Goal: Task Accomplishment & Management: Use online tool/utility

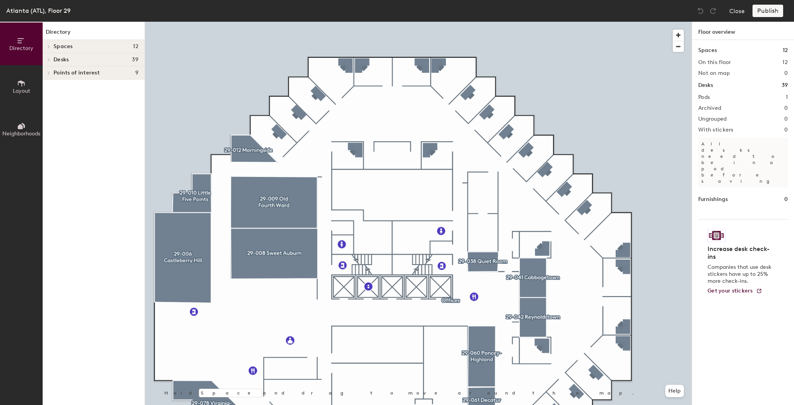
click at [317, 22] on div at bounding box center [418, 22] width 547 height 0
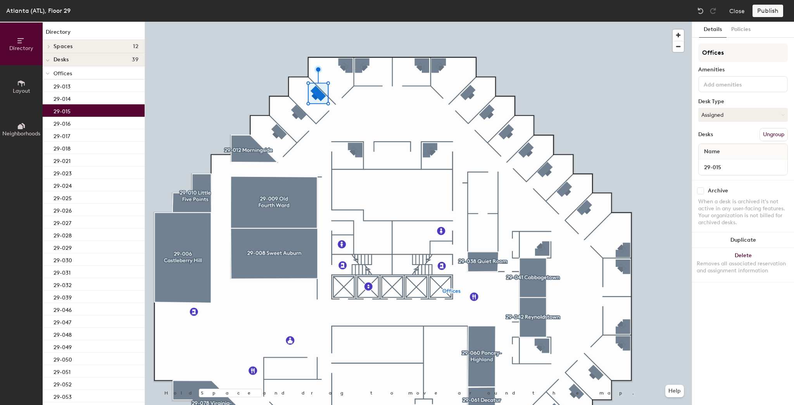
click at [29, 86] on button "Layout" at bounding box center [21, 86] width 43 height 43
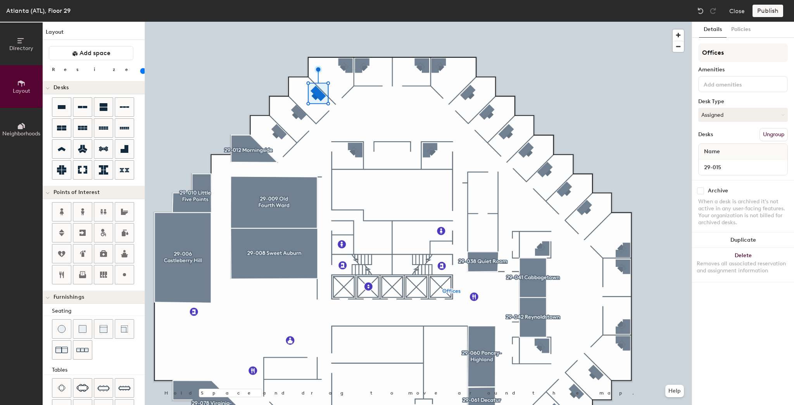
click at [368, 22] on div at bounding box center [418, 22] width 547 height 0
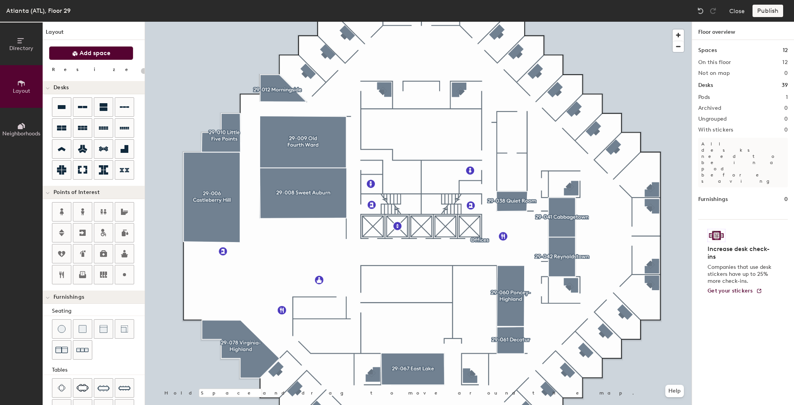
click at [99, 59] on button "Add space" at bounding box center [91, 53] width 85 height 14
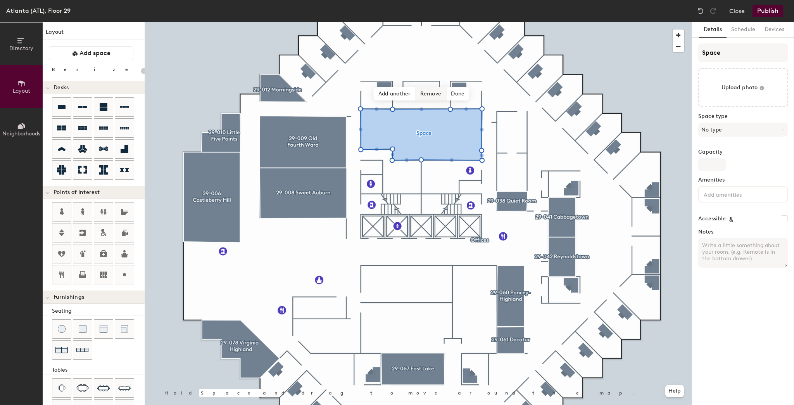
click at [431, 97] on span "Remove" at bounding box center [431, 93] width 31 height 13
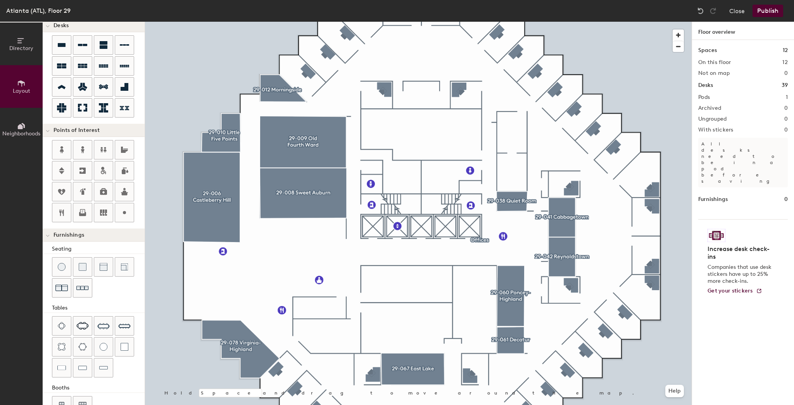
scroll to position [82, 0]
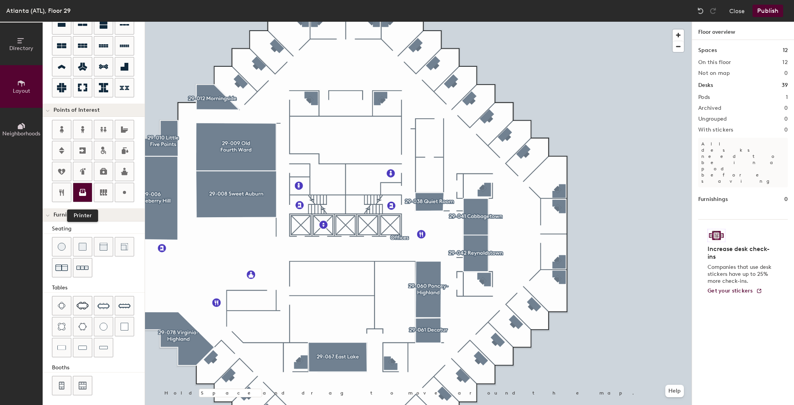
click at [82, 194] on icon at bounding box center [82, 194] width 7 height 4
type input "20"
type input "Printing Center"
click at [314, 22] on div at bounding box center [418, 22] width 547 height 0
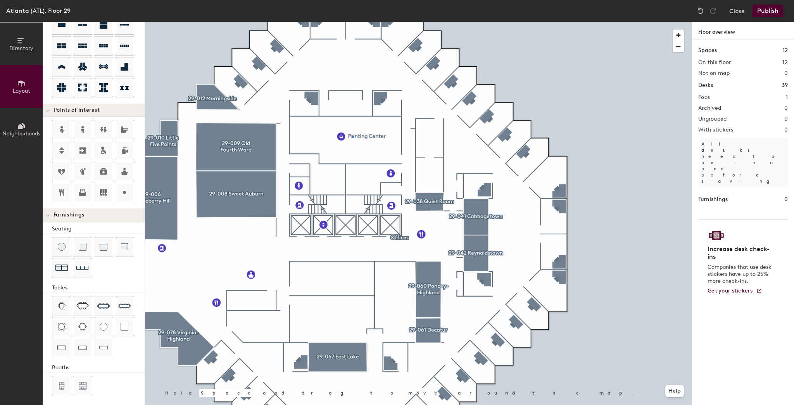
click at [352, 22] on div at bounding box center [418, 22] width 547 height 0
click at [326, 22] on div at bounding box center [418, 22] width 547 height 0
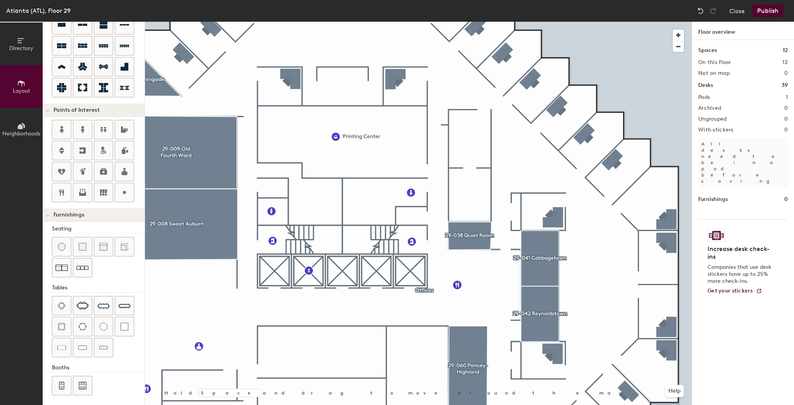
click at [341, 22] on div at bounding box center [418, 22] width 547 height 0
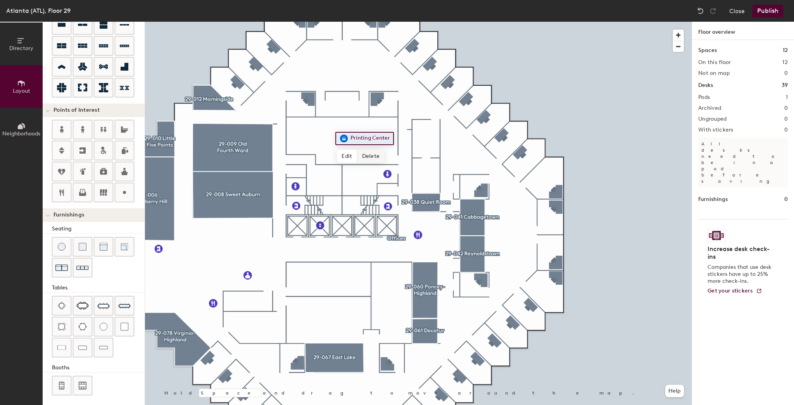
click at [368, 157] on span "Delete" at bounding box center [371, 156] width 27 height 13
click at [217, 22] on div at bounding box center [418, 22] width 547 height 0
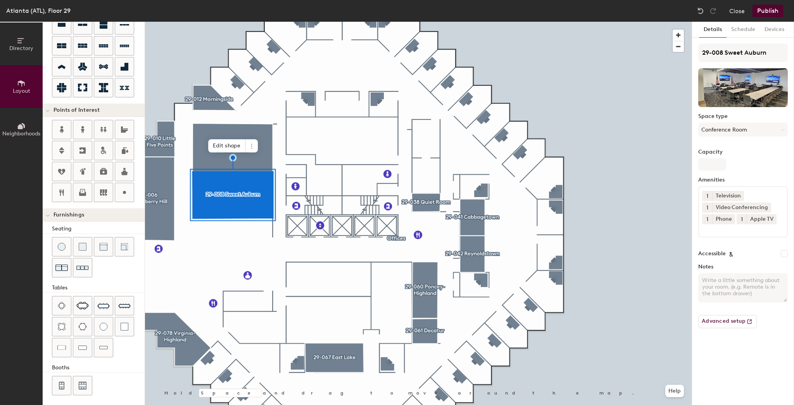
click at [296, 22] on div at bounding box center [418, 22] width 547 height 0
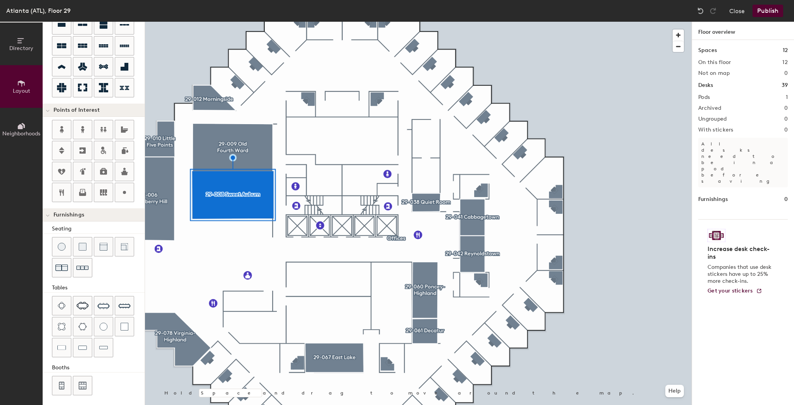
click at [431, 22] on div at bounding box center [418, 22] width 547 height 0
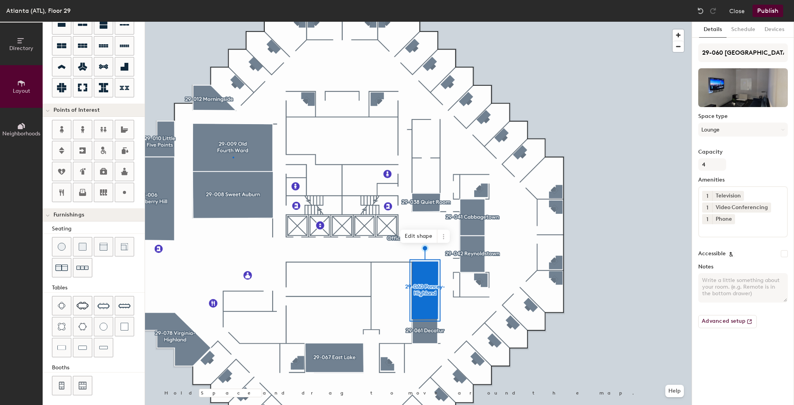
click at [233, 22] on div at bounding box center [418, 22] width 547 height 0
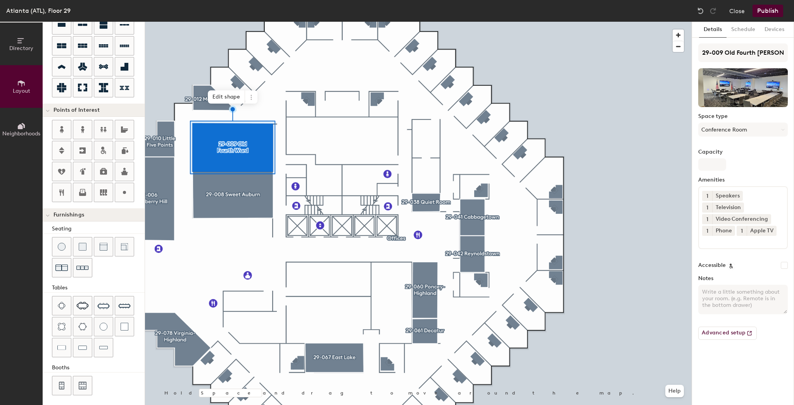
click at [478, 22] on div at bounding box center [418, 22] width 547 height 0
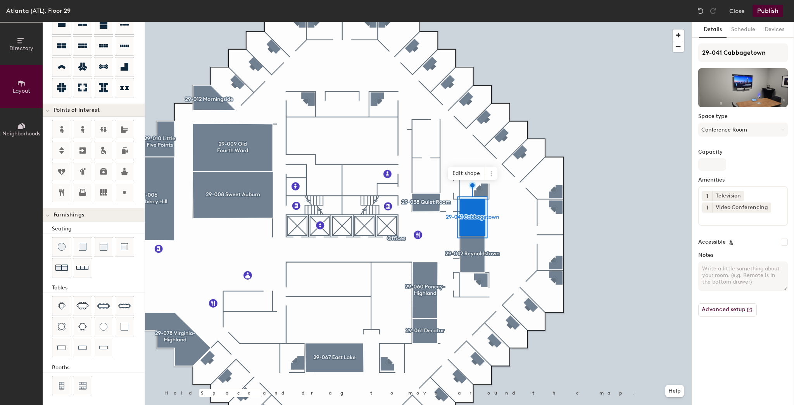
click at [464, 22] on div at bounding box center [418, 22] width 547 height 0
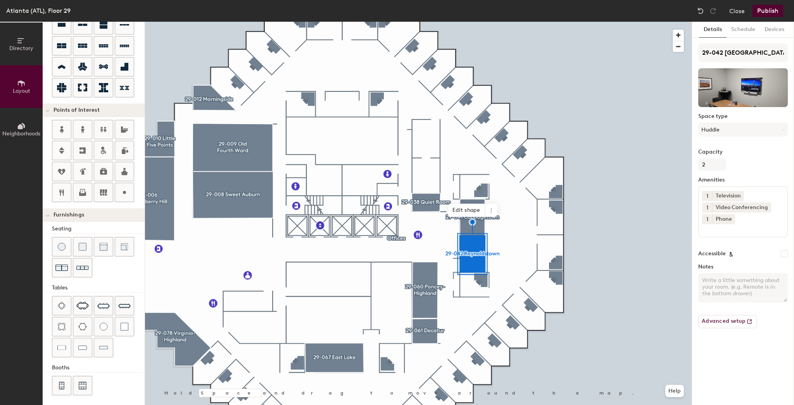
click at [258, 22] on div at bounding box center [418, 22] width 547 height 0
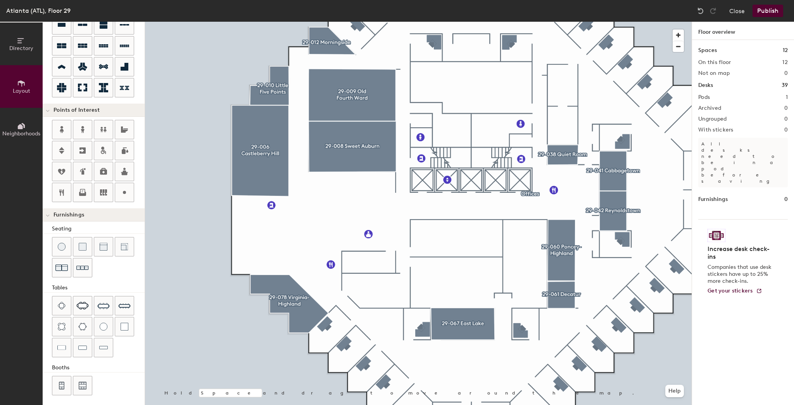
click at [290, 22] on div at bounding box center [418, 22] width 547 height 0
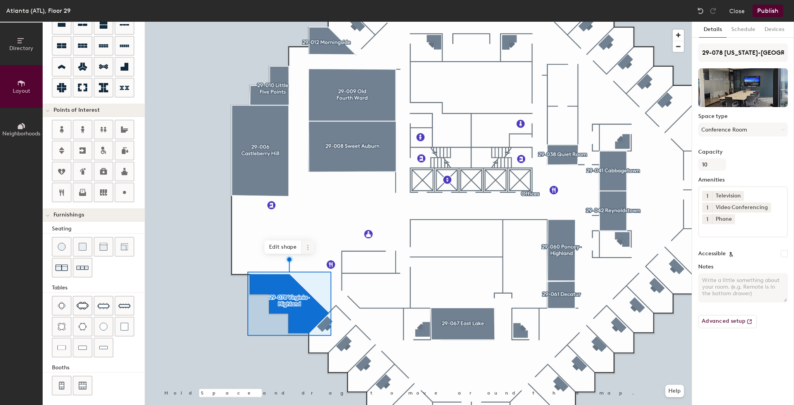
click at [439, 22] on div at bounding box center [418, 22] width 547 height 0
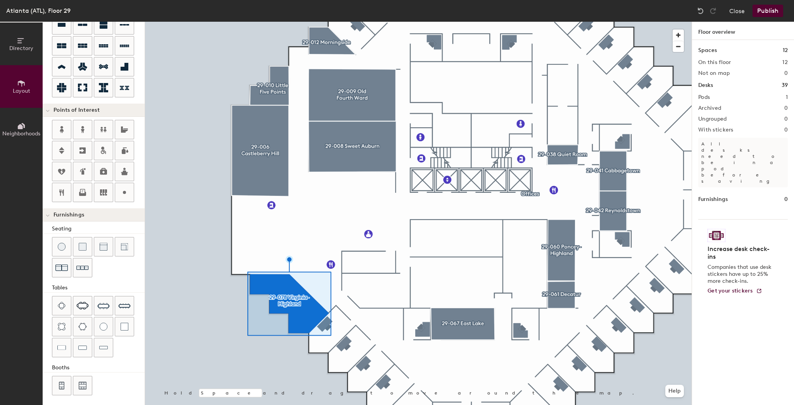
type input "20"
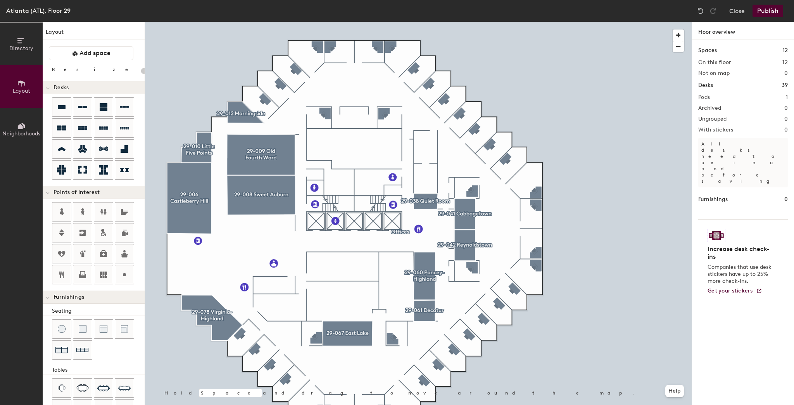
click at [260, 22] on div at bounding box center [418, 22] width 547 height 0
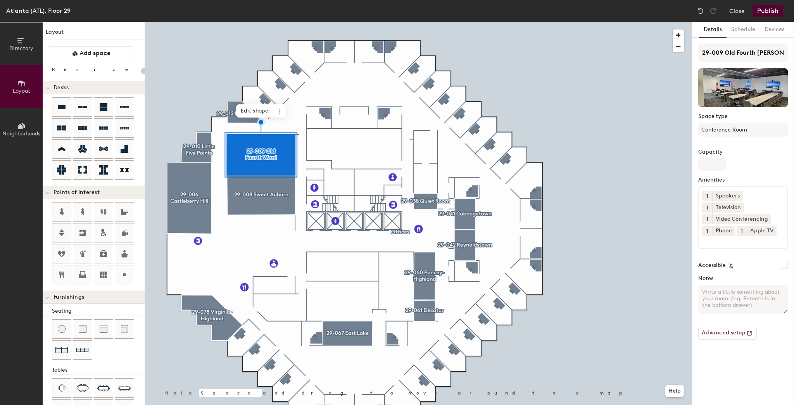
click at [186, 22] on div at bounding box center [418, 22] width 547 height 0
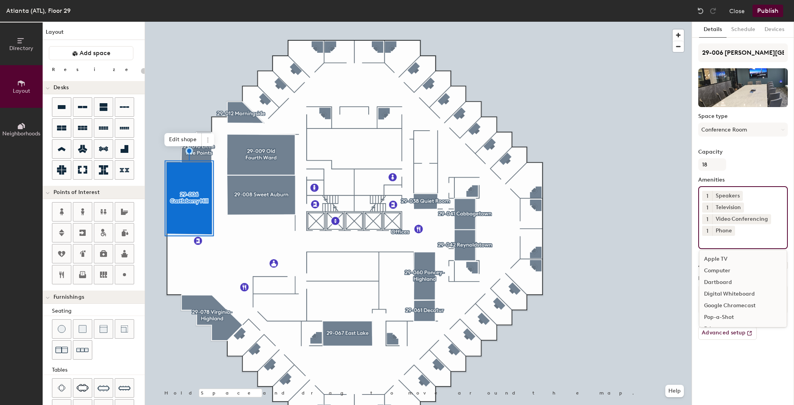
click at [714, 242] on input at bounding box center [737, 240] width 70 height 9
click at [227, 22] on div at bounding box center [418, 22] width 547 height 0
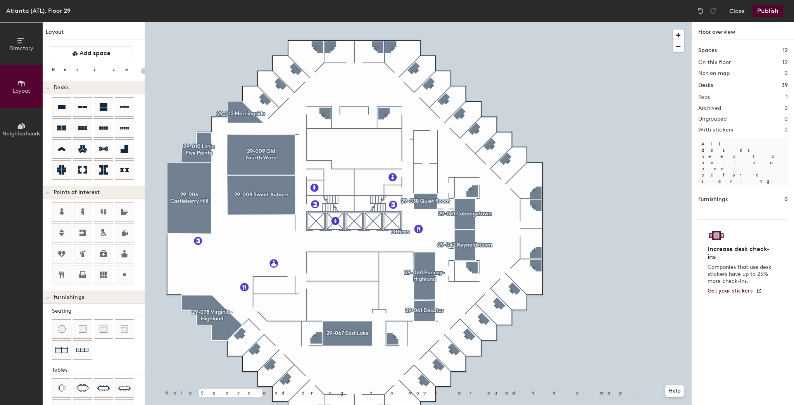
click at [191, 22] on div at bounding box center [418, 22] width 547 height 0
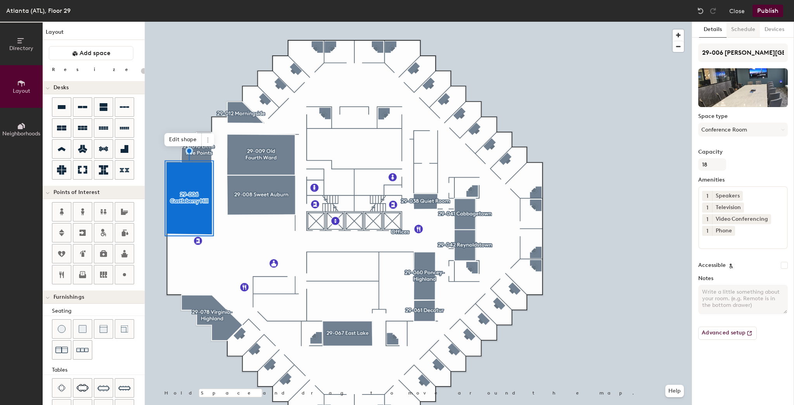
click at [742, 28] on button "Schedule" at bounding box center [743, 30] width 33 height 16
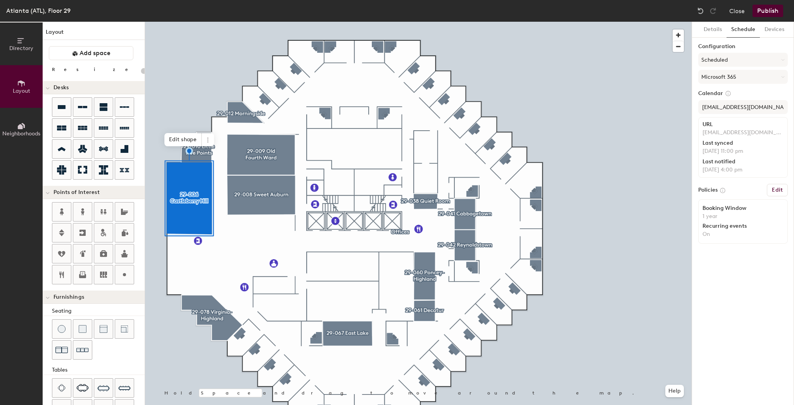
click at [223, 22] on div at bounding box center [418, 22] width 547 height 0
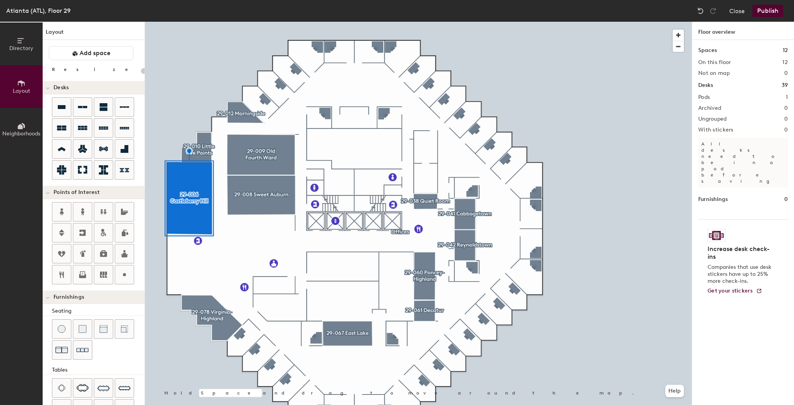
click at [194, 22] on div at bounding box center [418, 22] width 547 height 0
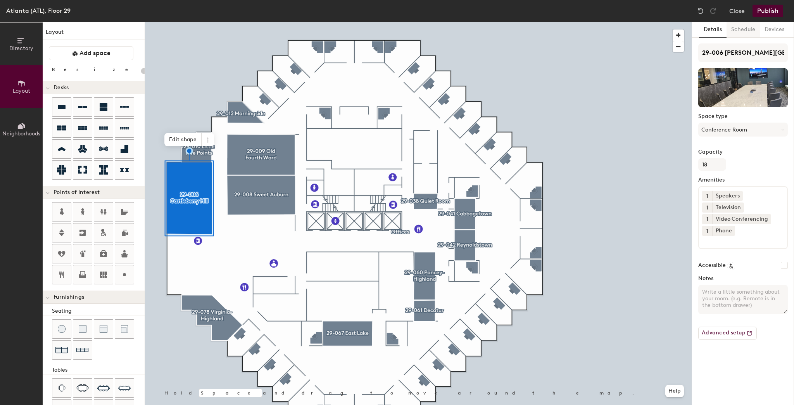
click at [739, 29] on button "Schedule" at bounding box center [743, 30] width 33 height 16
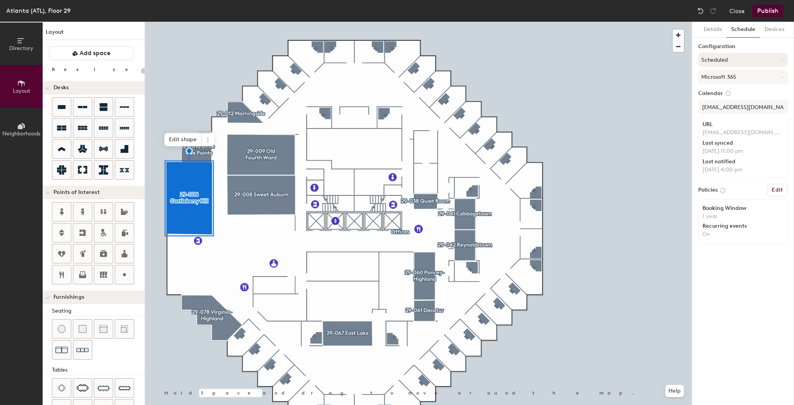
click at [727, 59] on button "Scheduled" at bounding box center [744, 60] width 90 height 14
click at [718, 92] on div "Scheduled" at bounding box center [743, 91] width 89 height 12
type input "20"
click at [22, 126] on icon at bounding box center [20, 126] width 5 height 5
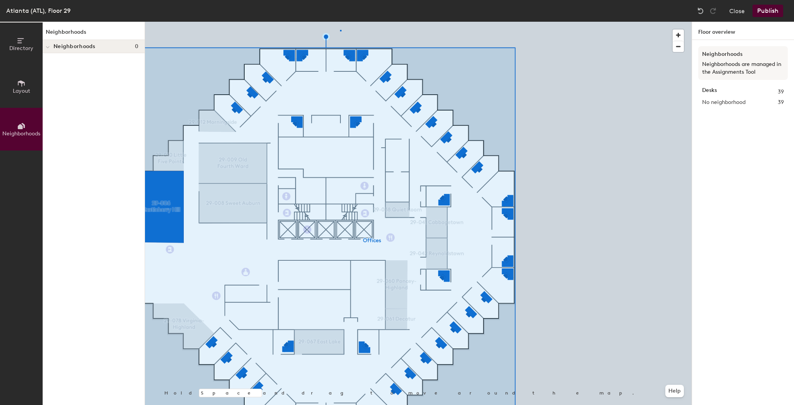
click at [340, 22] on div at bounding box center [418, 22] width 547 height 0
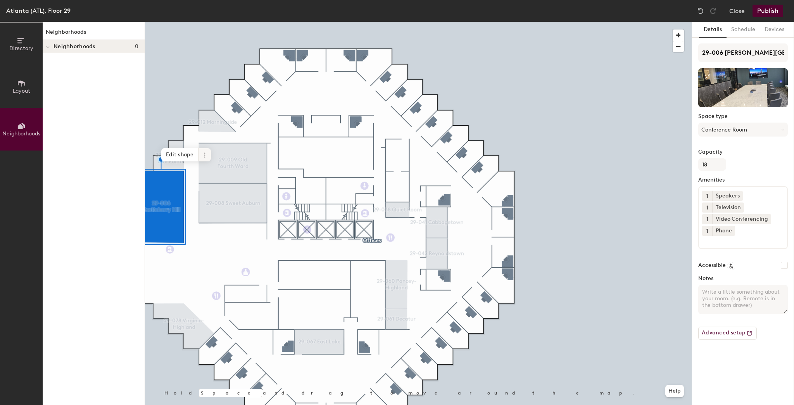
click at [225, 22] on div at bounding box center [418, 22] width 547 height 0
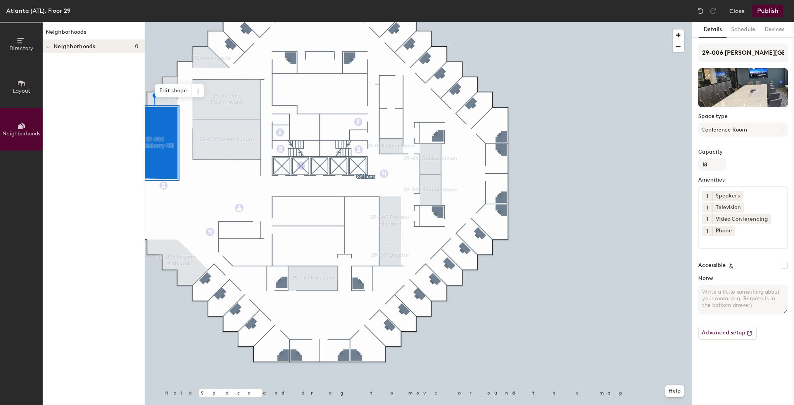
click at [25, 90] on span "Layout" at bounding box center [21, 91] width 17 height 7
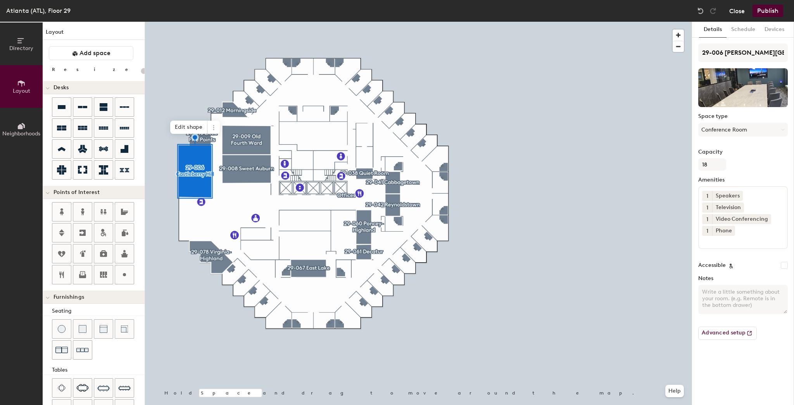
click at [738, 10] on button "Close" at bounding box center [738, 11] width 16 height 12
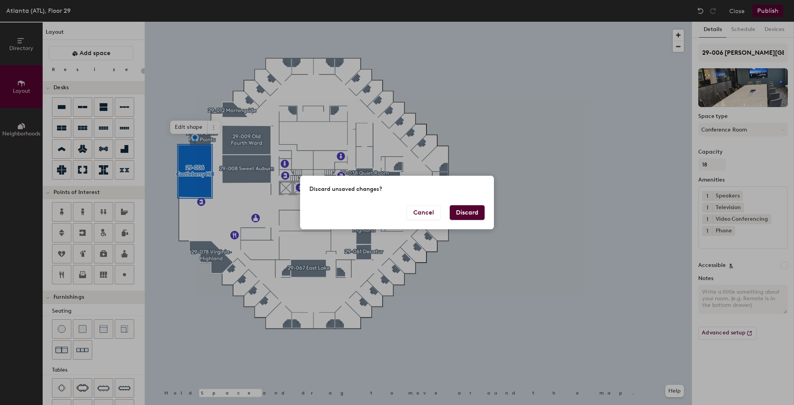
click at [467, 208] on button "Discard" at bounding box center [467, 212] width 35 height 15
type input "20"
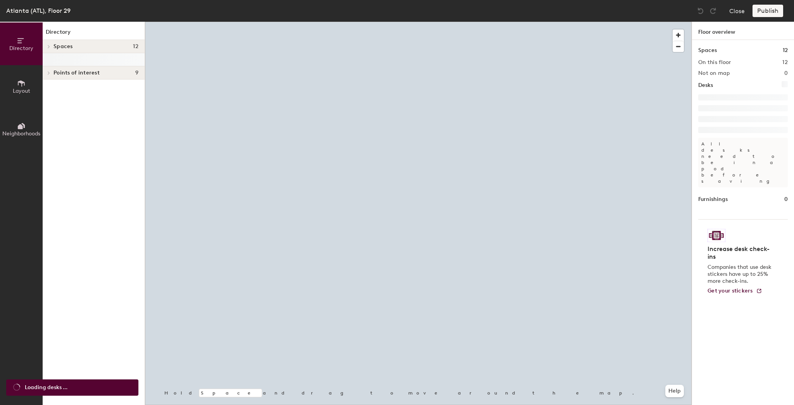
click at [351, 22] on div at bounding box center [418, 22] width 547 height 0
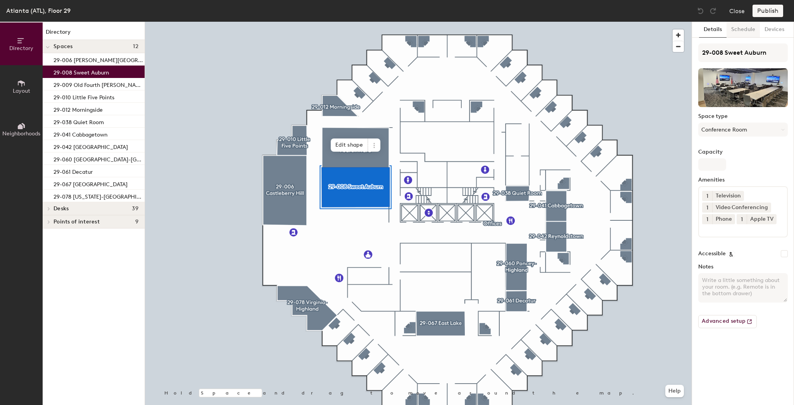
click at [742, 30] on button "Schedule" at bounding box center [743, 30] width 33 height 16
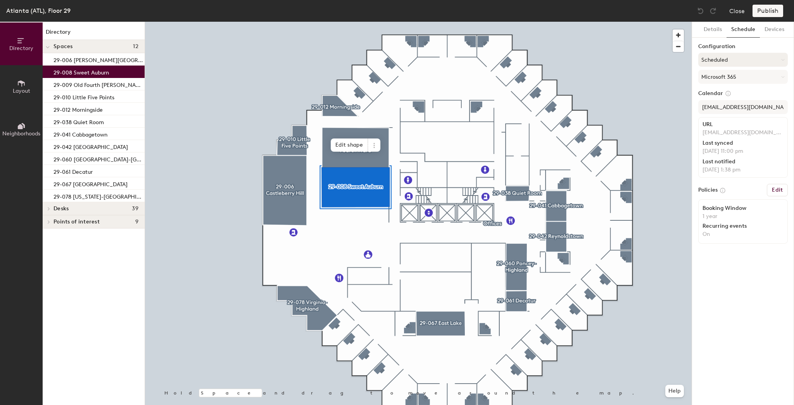
click at [730, 59] on button "Scheduled" at bounding box center [744, 60] width 90 height 14
click at [737, 8] on button "Close" at bounding box center [738, 11] width 16 height 12
